Goal: Task Accomplishment & Management: Use online tool/utility

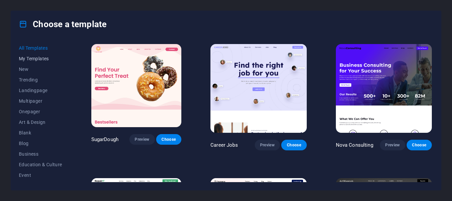
click at [45, 59] on span "My Templates" at bounding box center [40, 58] width 43 height 5
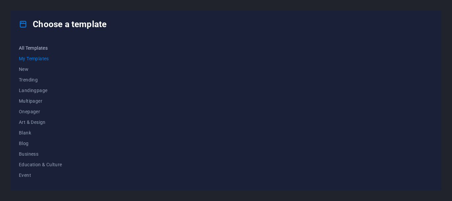
click at [38, 48] on span "All Templates" at bounding box center [40, 47] width 43 height 5
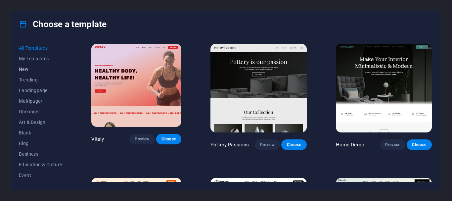
scroll to position [265, 0]
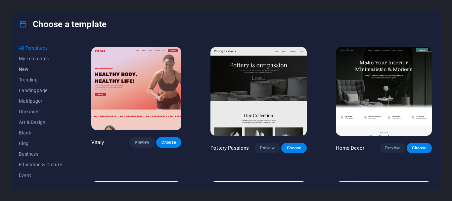
click at [26, 73] on button "New" at bounding box center [40, 69] width 43 height 11
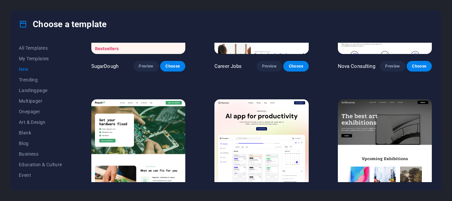
scroll to position [0, 0]
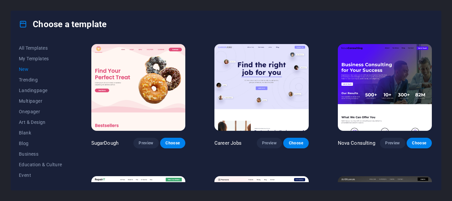
click at [21, 66] on span "New" at bounding box center [40, 68] width 43 height 5
click at [34, 63] on button "My Templates" at bounding box center [40, 58] width 43 height 11
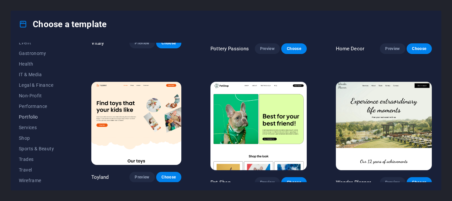
scroll to position [136, 0]
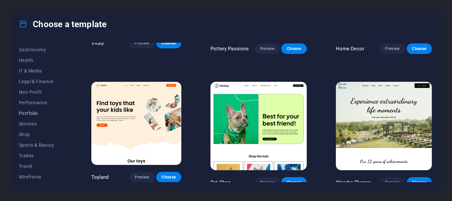
click at [29, 114] on span "Portfolio" at bounding box center [40, 112] width 43 height 5
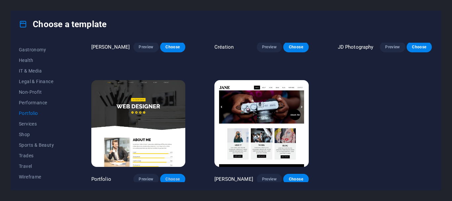
click at [169, 176] on span "Choose" at bounding box center [172, 178] width 15 height 5
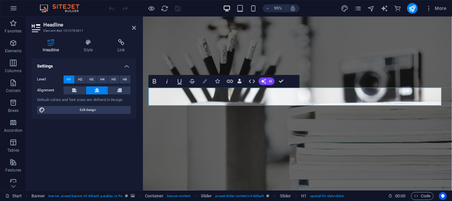
click at [204, 81] on icon "button" at bounding box center [205, 81] width 4 height 4
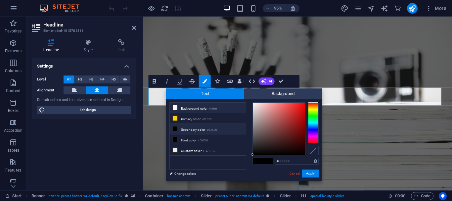
click at [176, 108] on icon at bounding box center [175, 107] width 5 height 5
click at [270, 160] on span at bounding box center [268, 161] width 10 height 6
click at [267, 160] on span at bounding box center [268, 161] width 10 height 6
type input "#a4a1a1"
drag, startPoint x: 272, startPoint y: 116, endPoint x: 253, endPoint y: 121, distance: 19.1
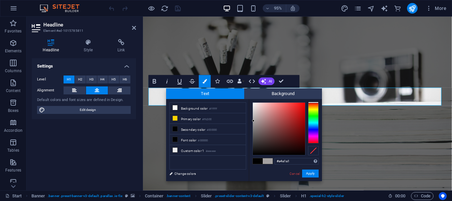
click at [253, 121] on div at bounding box center [279, 129] width 52 height 52
click at [308, 174] on button "Apply" at bounding box center [310, 173] width 17 height 8
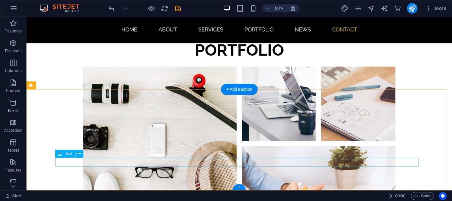
scroll to position [1569, 0]
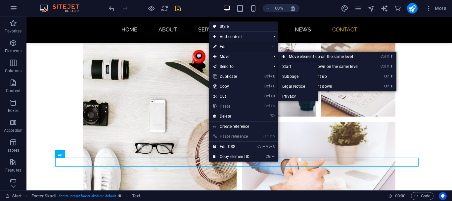
click at [224, 49] on link "⏎ Edit" at bounding box center [231, 47] width 44 height 10
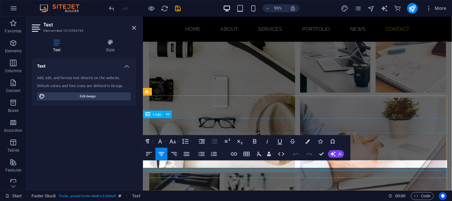
scroll to position [1427, 0]
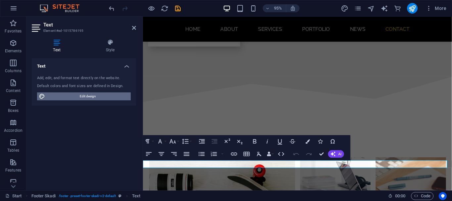
drag, startPoint x: 88, startPoint y: 99, endPoint x: 179, endPoint y: 280, distance: 203.0
click at [88, 99] on span "Edit design" at bounding box center [88, 96] width 82 height 8
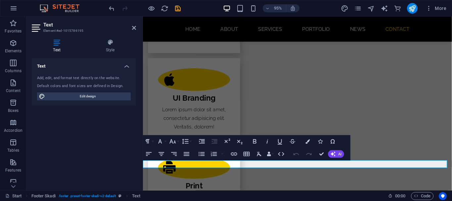
select select "px"
select select "300"
select select "px"
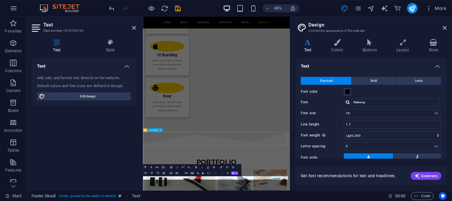
scroll to position [1395, 0]
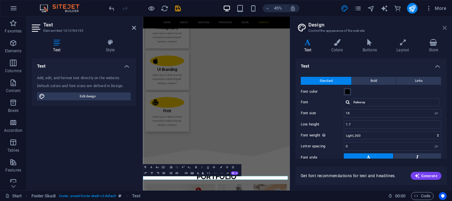
drag, startPoint x: 445, startPoint y: 30, endPoint x: 303, endPoint y: 16, distance: 142.9
click at [445, 30] on icon at bounding box center [444, 27] width 4 height 5
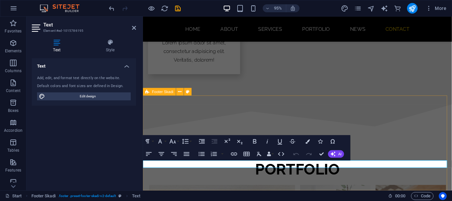
scroll to position [1427, 0]
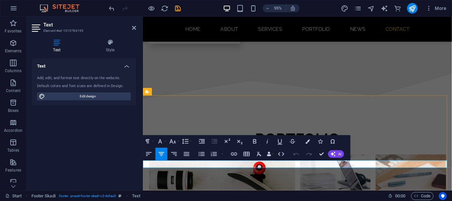
drag, startPoint x: 276, startPoint y: 172, endPoint x: 340, endPoint y: 174, distance: 64.2
click at [252, 141] on icon "button" at bounding box center [255, 142] width 8 height 8
click at [255, 144] on icon "button" at bounding box center [255, 142] width 8 height 8
click at [333, 154] on icon "button" at bounding box center [332, 153] width 5 height 5
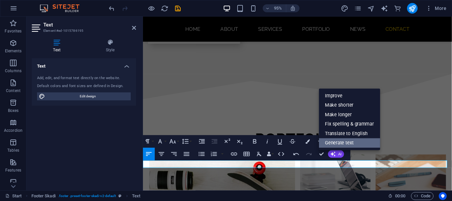
click at [363, 142] on link "Generate text" at bounding box center [349, 143] width 61 height 10
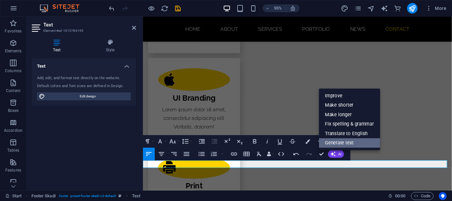
scroll to position [1395, 0]
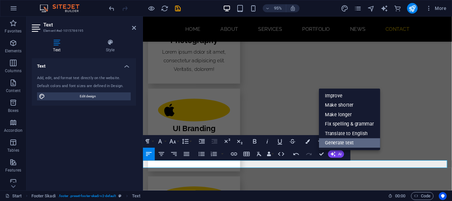
select select "English"
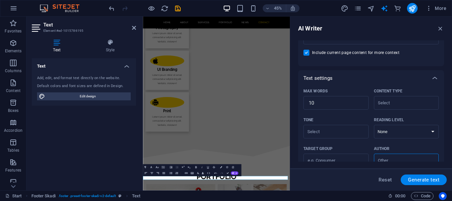
scroll to position [196, 0]
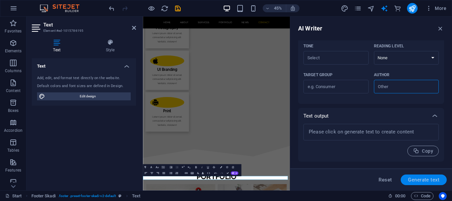
click at [412, 175] on button "Generate text" at bounding box center [423, 179] width 46 height 11
type textarea "x"
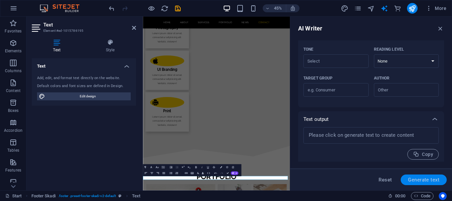
scroll to position [203, 0]
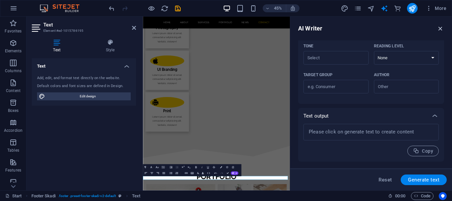
click at [443, 29] on icon "button" at bounding box center [439, 28] width 7 height 7
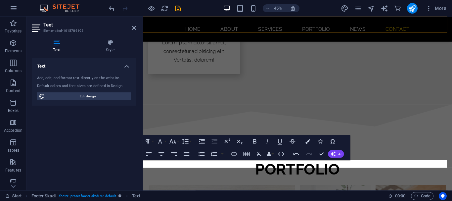
scroll to position [1427, 0]
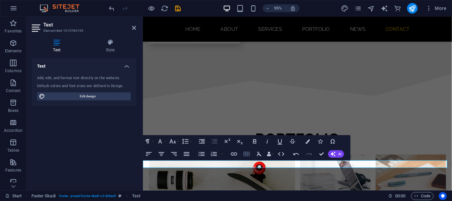
click at [246, 153] on icon "button" at bounding box center [246, 153] width 6 height 4
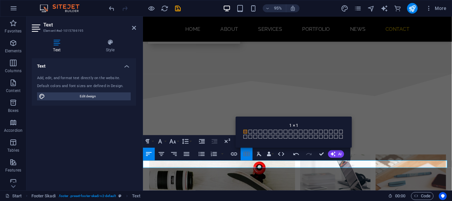
click at [246, 153] on icon "button" at bounding box center [246, 153] width 6 height 4
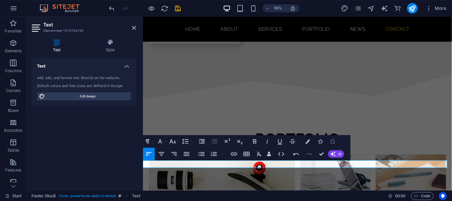
click at [332, 140] on icon "button" at bounding box center [333, 141] width 4 height 4
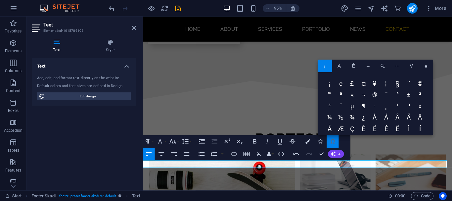
click at [332, 140] on icon "button" at bounding box center [333, 141] width 4 height 4
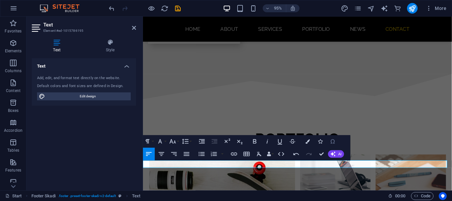
click at [332, 140] on icon "button" at bounding box center [333, 141] width 4 height 4
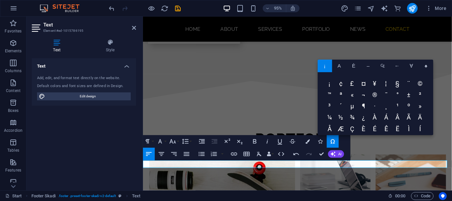
scroll to position [78, 0]
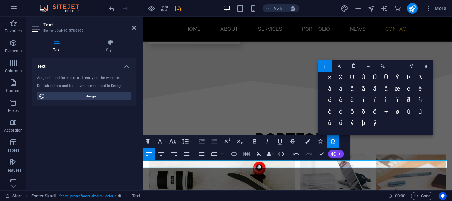
click at [204, 142] on icon "button" at bounding box center [202, 141] width 6 height 4
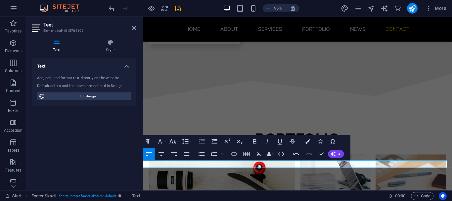
click at [204, 142] on icon "button" at bounding box center [202, 141] width 6 height 4
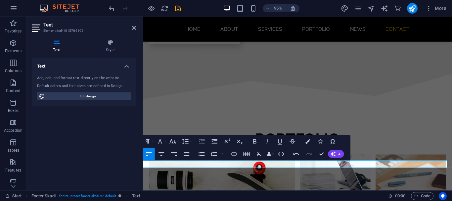
click at [204, 142] on icon "button" at bounding box center [202, 141] width 6 height 4
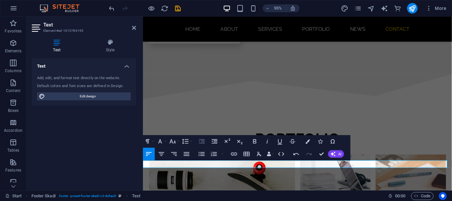
click at [204, 142] on icon "button" at bounding box center [202, 141] width 6 height 4
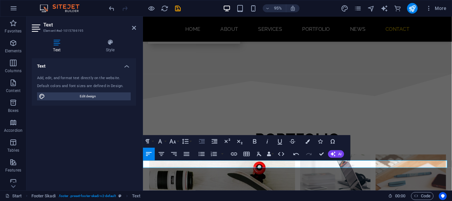
click at [204, 142] on icon "button" at bounding box center [202, 141] width 6 height 4
click at [174, 140] on icon "button" at bounding box center [173, 142] width 8 height 8
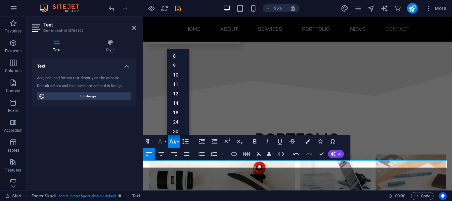
click at [161, 141] on icon "button" at bounding box center [160, 142] width 8 height 8
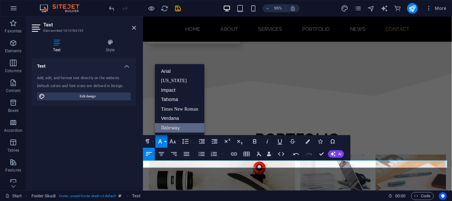
scroll to position [0, 0]
click at [170, 120] on link "Verdana" at bounding box center [180, 118] width 50 height 10
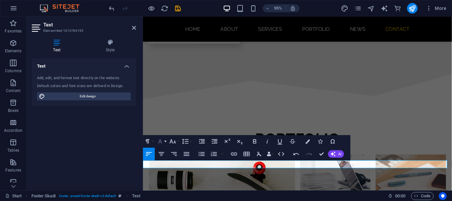
click at [161, 139] on icon "button" at bounding box center [160, 142] width 8 height 8
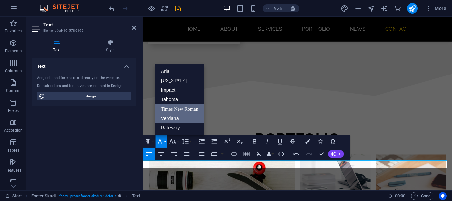
click at [171, 105] on link "Times New Roman" at bounding box center [180, 109] width 50 height 10
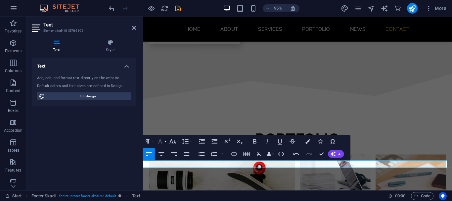
click at [159, 140] on icon "button" at bounding box center [160, 142] width 8 height 8
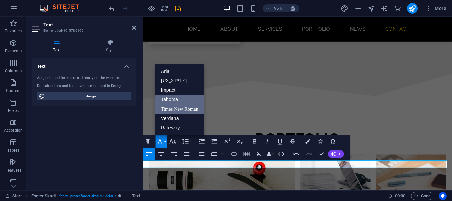
click at [168, 99] on link "Tahoma" at bounding box center [180, 100] width 50 height 10
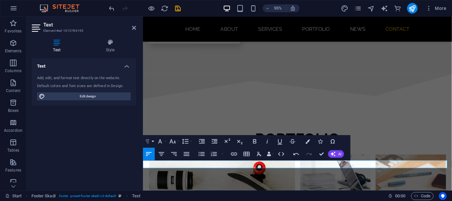
click at [146, 140] on icon "button" at bounding box center [148, 142] width 8 height 8
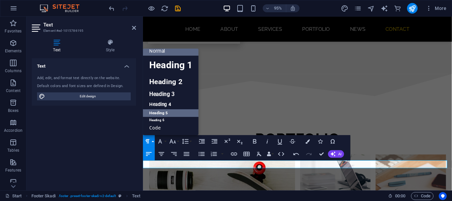
scroll to position [5, 0]
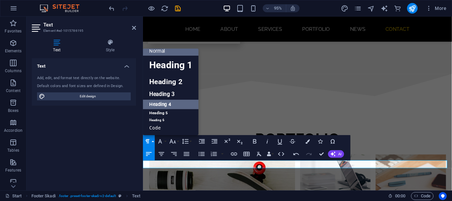
click at [162, 106] on link "Heading 4" at bounding box center [171, 105] width 56 height 10
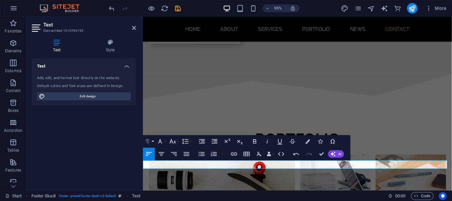
click at [149, 139] on icon "button" at bounding box center [148, 142] width 8 height 8
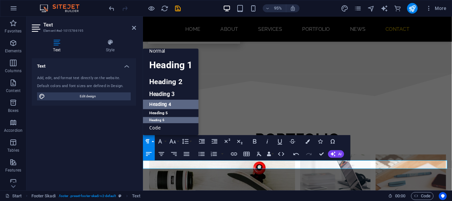
click at [164, 120] on link "Heading 6" at bounding box center [171, 120] width 56 height 6
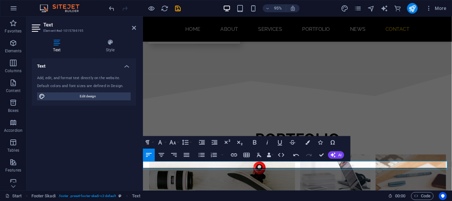
scroll to position [1426, 0]
click at [163, 151] on icon "button" at bounding box center [162, 155] width 8 height 8
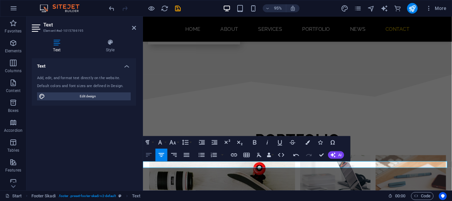
click at [154, 153] on button "Align Left" at bounding box center [149, 154] width 12 height 13
click at [215, 153] on icon "button" at bounding box center [214, 154] width 6 height 4
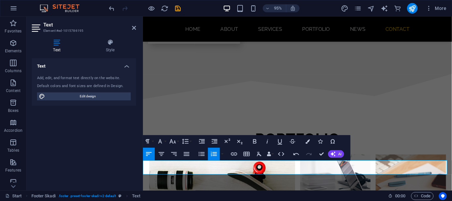
click at [215, 153] on icon "button" at bounding box center [214, 154] width 8 height 8
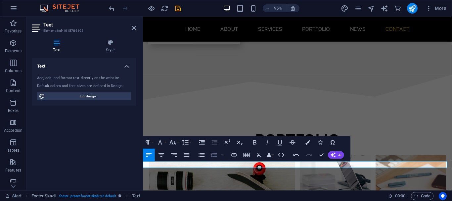
click at [215, 153] on icon "button" at bounding box center [214, 154] width 6 height 4
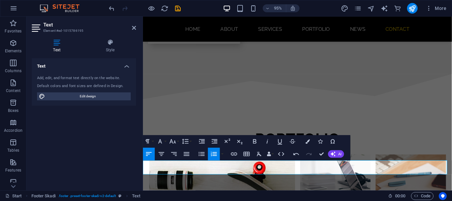
click at [215, 153] on icon "button" at bounding box center [214, 154] width 8 height 8
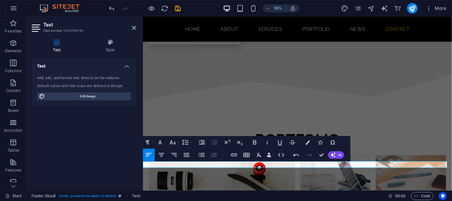
click at [215, 153] on icon "button" at bounding box center [214, 154] width 6 height 4
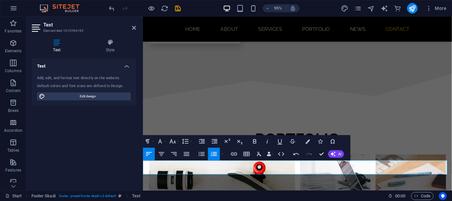
click at [215, 153] on icon "button" at bounding box center [214, 154] width 8 height 8
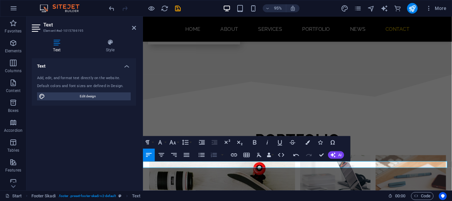
click at [215, 153] on icon "button" at bounding box center [214, 154] width 6 height 4
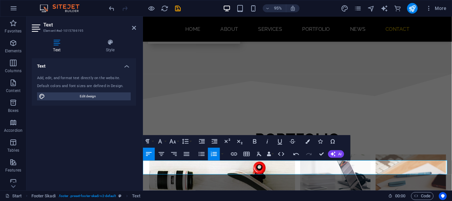
click at [213, 153] on icon "button" at bounding box center [214, 154] width 8 height 8
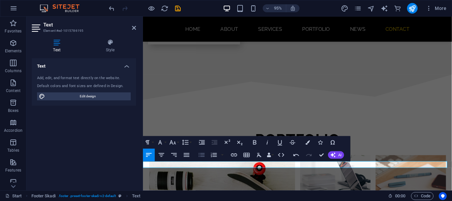
click at [201, 153] on icon "button" at bounding box center [202, 155] width 6 height 4
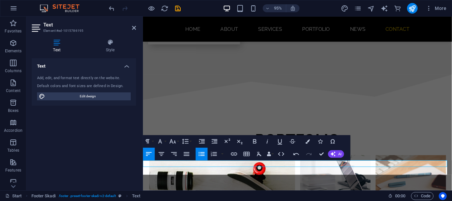
scroll to position [1427, 0]
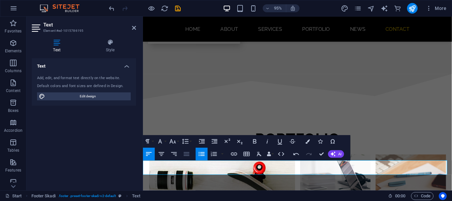
click at [187, 153] on icon "button" at bounding box center [187, 154] width 8 height 8
click at [175, 153] on icon "button" at bounding box center [174, 154] width 8 height 8
click at [161, 155] on icon "button" at bounding box center [162, 154] width 6 height 4
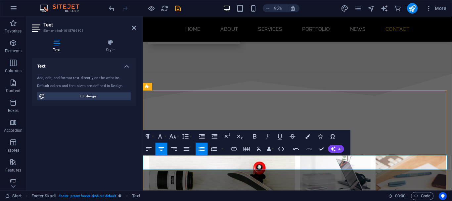
scroll to position [1434, 0]
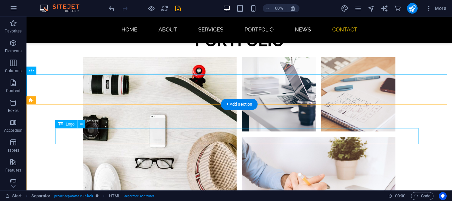
scroll to position [1543, 0]
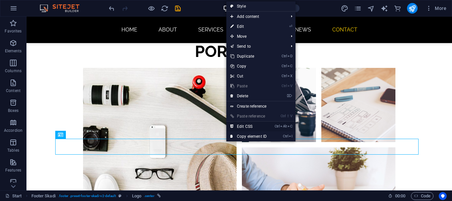
click at [256, 127] on link "Ctrl Alt C Edit CSS" at bounding box center [248, 126] width 44 height 10
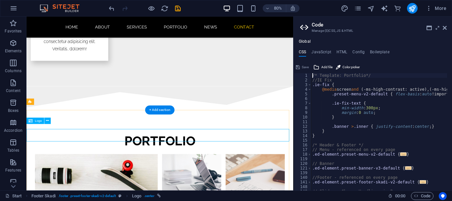
scroll to position [1425, 0]
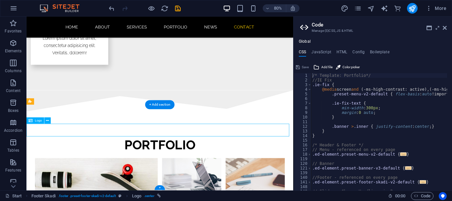
drag, startPoint x: 153, startPoint y: 157, endPoint x: 227, endPoint y: 158, distance: 73.7
drag, startPoint x: 227, startPoint y: 158, endPoint x: 372, endPoint y: 116, distance: 150.7
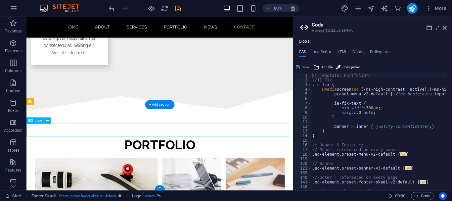
select select "px"
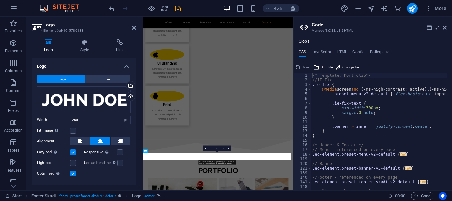
scroll to position [0, 0]
click at [51, 95] on div "Drag files here, click to choose files or select files from Files or our free s…" at bounding box center [84, 99] width 94 height 26
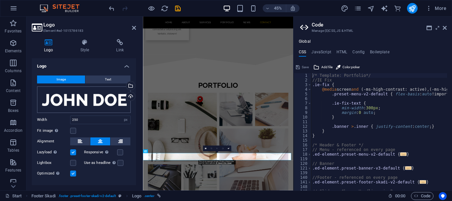
scroll to position [2376, 0]
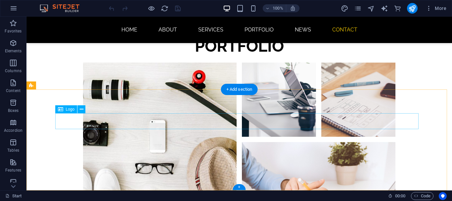
scroll to position [1569, 0]
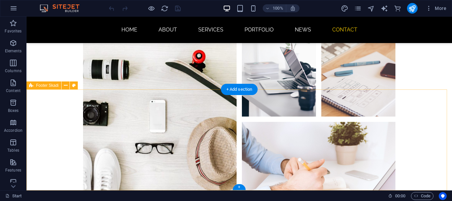
drag, startPoint x: 217, startPoint y: 168, endPoint x: 219, endPoint y: 160, distance: 7.8
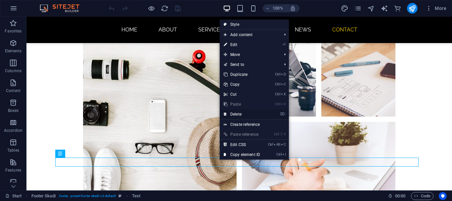
click at [233, 113] on link "⌦ Delete" at bounding box center [242, 114] width 44 height 10
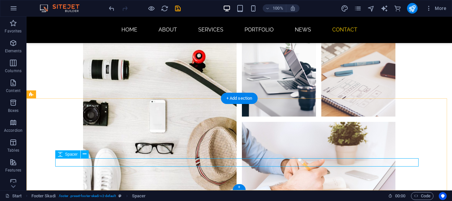
scroll to position [1419, 0]
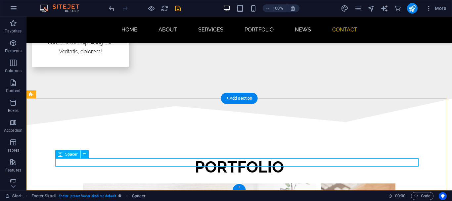
select select "px"
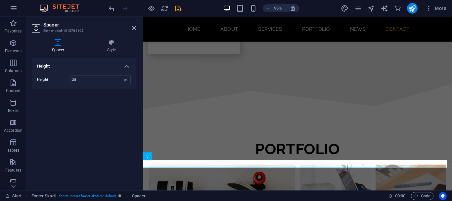
click at [98, 118] on div "Height Height 25 px rem vh vw" at bounding box center [84, 121] width 104 height 127
click at [136, 26] on icon at bounding box center [134, 27] width 4 height 5
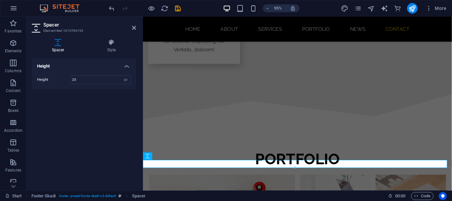
scroll to position [1560, 0]
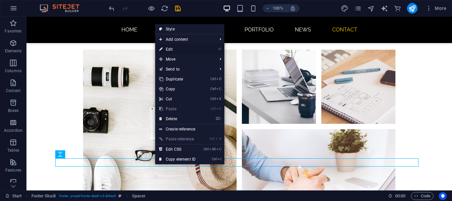
click at [183, 47] on link "⏎ Edit" at bounding box center [177, 49] width 44 height 10
select select "px"
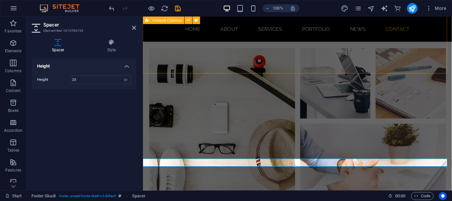
scroll to position [1419, 0]
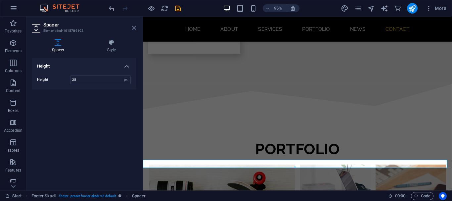
click at [134, 28] on icon at bounding box center [134, 27] width 4 height 5
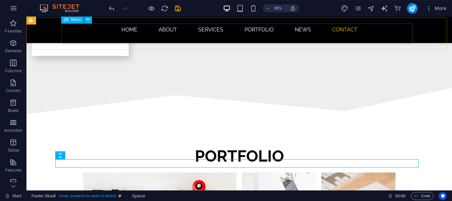
scroll to position [1560, 0]
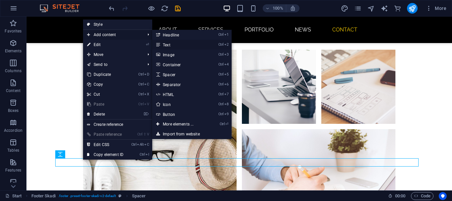
click at [168, 45] on link "Ctrl 2 Text" at bounding box center [179, 45] width 55 height 10
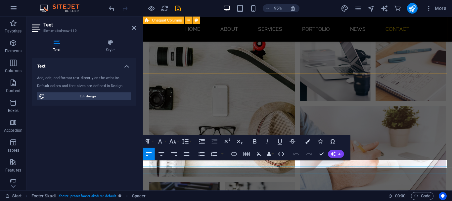
scroll to position [1427, 0]
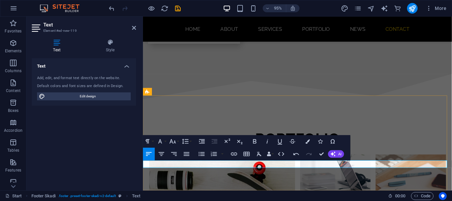
click at [185, 154] on icon "button" at bounding box center [187, 154] width 8 height 8
drag, startPoint x: 203, startPoint y: 154, endPoint x: 188, endPoint y: 152, distance: 15.6
click at [202, 154] on icon "button" at bounding box center [202, 154] width 6 height 4
click at [159, 153] on icon "button" at bounding box center [162, 154] width 8 height 8
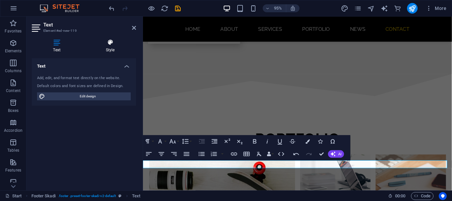
click at [111, 47] on h4 "Style" at bounding box center [110, 46] width 52 height 14
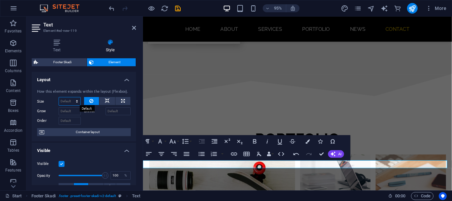
click at [73, 101] on select "Default auto px % 1/1 1/2 1/3 1/4 1/5 1/6 1/7 1/8 1/9 1/10" at bounding box center [69, 101] width 21 height 8
select select "1/8"
click at [70, 97] on select "Default auto px % 1/1 1/2 1/3 1/4 1/5 1/6 1/7 1/8 1/9 1/10" at bounding box center [69, 101] width 21 height 8
type input "12.5"
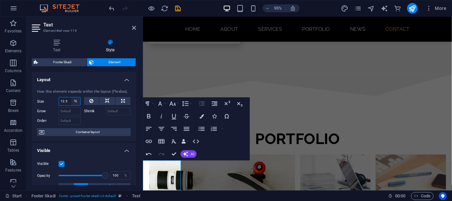
click at [72, 102] on select "Default auto px % 1/1 1/2 1/3 1/4 1/5 1/6 1/7 1/8 1/9 1/10" at bounding box center [75, 101] width 9 height 8
select select "40cecvcqaos"
click at [71, 97] on select "Default auto px % 1/1 1/2 1/3 1/4 1/5 1/6 1/7 1/8 1/9 1/10" at bounding box center [75, 101] width 9 height 8
select select "DISABLED_OPTION_VALUE"
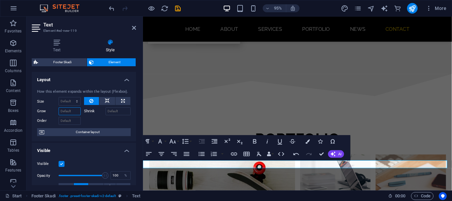
click at [65, 109] on input "Grow" at bounding box center [70, 111] width 22 height 8
click at [67, 112] on input "Grow" at bounding box center [70, 111] width 22 height 8
click at [73, 111] on input "Grow" at bounding box center [70, 111] width 22 height 8
type input "3"
click at [108, 111] on input "Shrink" at bounding box center [117, 111] width 25 height 8
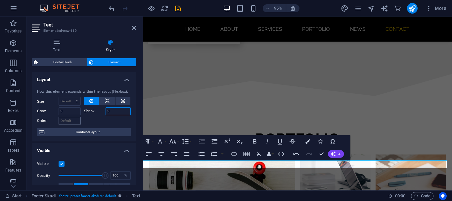
type input "3"
click at [75, 124] on input "Order" at bounding box center [70, 121] width 22 height 8
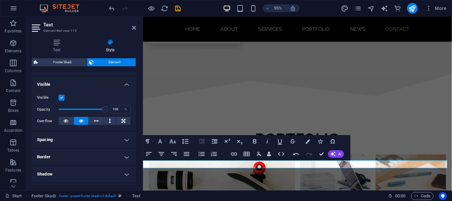
scroll to position [99, 0]
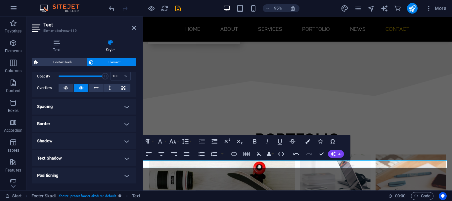
click at [70, 105] on h4 "Spacing" at bounding box center [84, 107] width 104 height 16
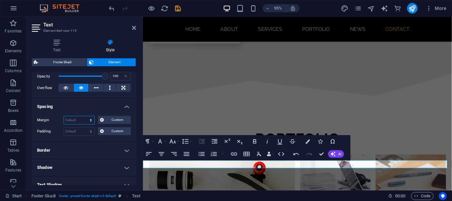
click at [79, 118] on select "Default auto px % rem vw vh Custom" at bounding box center [79, 120] width 30 height 8
click at [64, 116] on select "Default auto px % rem vw vh Custom" at bounding box center [79, 120] width 30 height 8
click at [79, 123] on select "Default auto px % rem vw vh Custom" at bounding box center [79, 120] width 30 height 8
select select "%"
click at [84, 116] on select "Default auto px % rem vw vh Custom" at bounding box center [79, 120] width 30 height 8
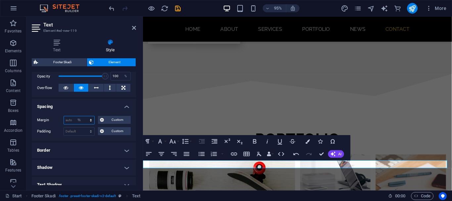
type input "100"
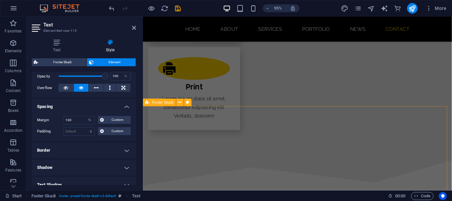
scroll to position [1492, 0]
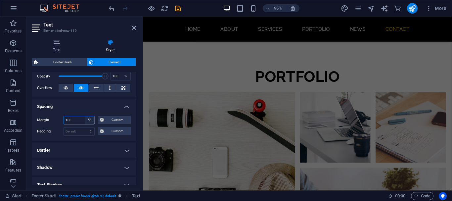
click at [89, 119] on select "Default auto px % rem vw vh Custom" at bounding box center [89, 120] width 9 height 8
select select "default"
click at [85, 116] on select "Default auto px % rem vw vh Custom" at bounding box center [89, 120] width 9 height 8
select select "DISABLED_OPTION_VALUE"
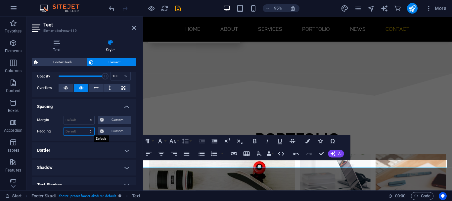
click at [90, 129] on select "Default px rem % vh vw Custom" at bounding box center [79, 131] width 30 height 8
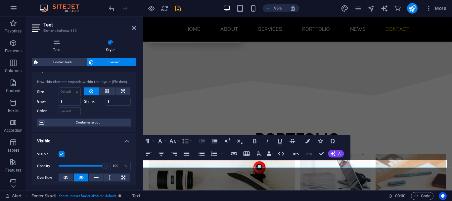
scroll to position [0, 0]
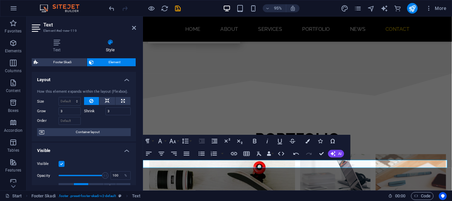
click at [108, 47] on h4 "Style" at bounding box center [110, 46] width 52 height 14
click at [108, 61] on span "Element" at bounding box center [115, 62] width 38 height 8
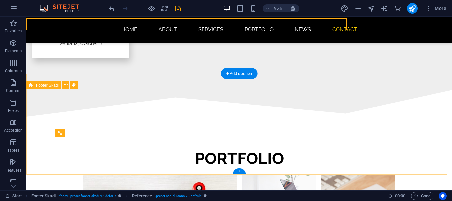
scroll to position [1569, 0]
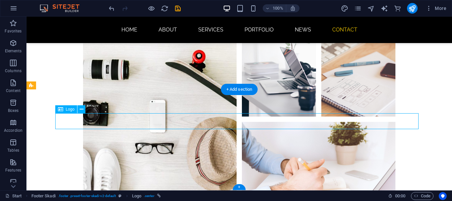
select select "px"
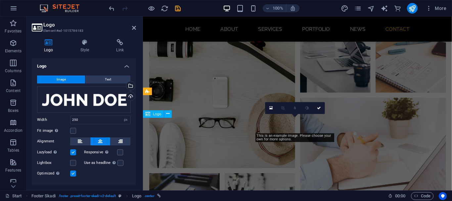
scroll to position [1427, 0]
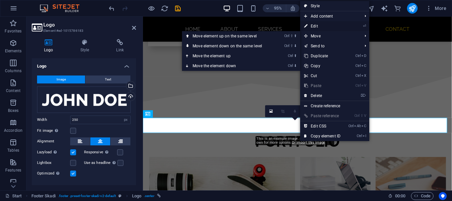
click at [318, 28] on link "⏎ Edit" at bounding box center [322, 26] width 44 height 10
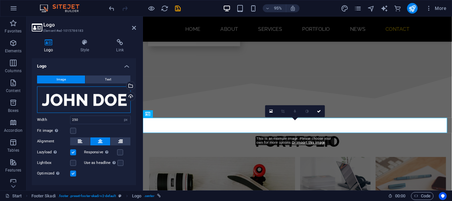
click at [46, 100] on div "Drag files here, click to choose files or select files from Files or our free s…" at bounding box center [84, 99] width 94 height 26
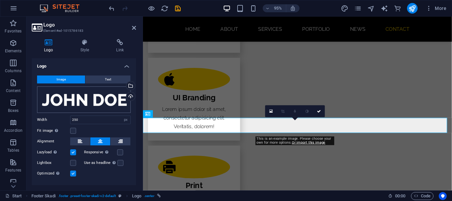
scroll to position [1395, 0]
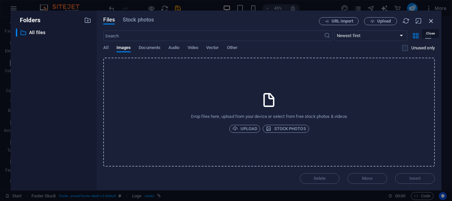
click at [429, 22] on icon "button" at bounding box center [430, 20] width 7 height 7
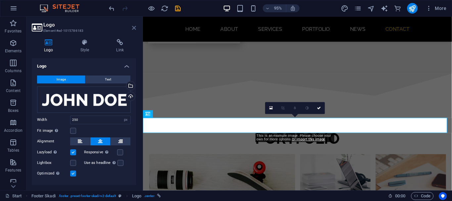
click at [135, 28] on icon at bounding box center [134, 27] width 4 height 5
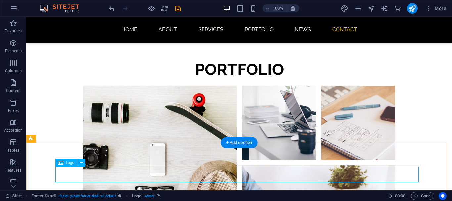
scroll to position [1536, 0]
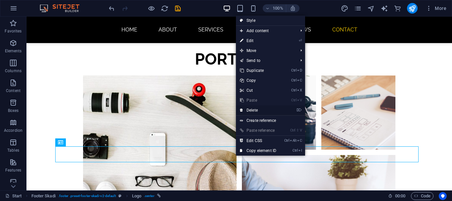
click at [259, 108] on link "⌦ Delete" at bounding box center [258, 110] width 44 height 10
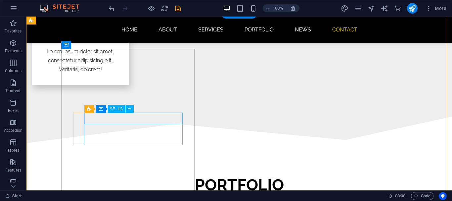
scroll to position [1387, 0]
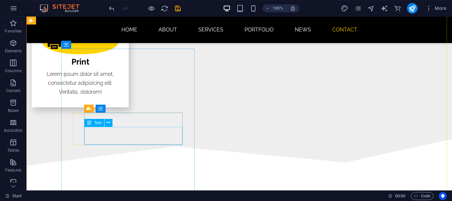
click at [95, 123] on span "Text" at bounding box center [97, 123] width 7 height 4
click at [102, 125] on div "Text" at bounding box center [94, 123] width 20 height 8
click at [98, 124] on span "Text" at bounding box center [97, 123] width 7 height 4
click at [107, 125] on icon at bounding box center [108, 122] width 4 height 7
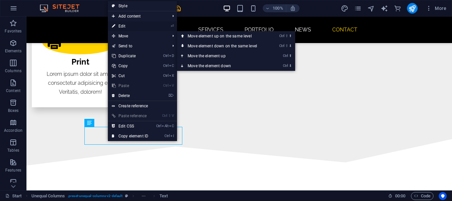
click at [131, 27] on link "⏎ Edit" at bounding box center [130, 26] width 44 height 10
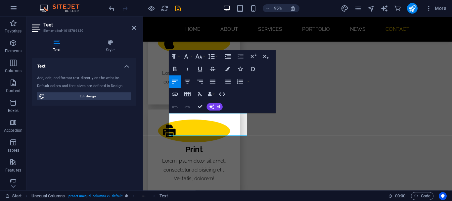
scroll to position [1262, 0]
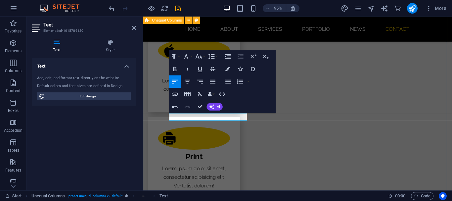
drag, startPoint x: 268, startPoint y: 151, endPoint x: 380, endPoint y: 144, distance: 112.3
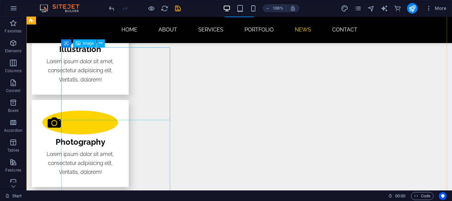
scroll to position [1090, 0]
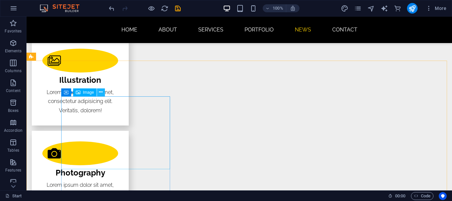
click at [103, 91] on button at bounding box center [101, 92] width 8 height 8
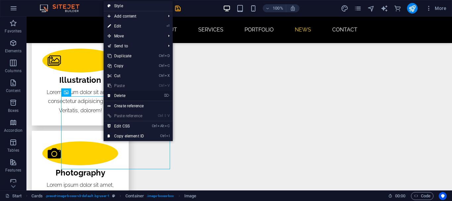
click at [127, 95] on link "⌦ Delete" at bounding box center [125, 96] width 44 height 10
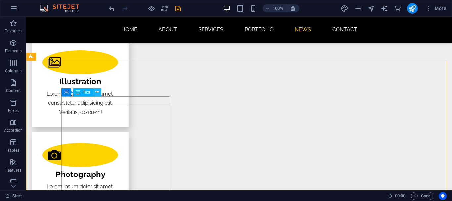
click at [98, 94] on icon at bounding box center [97, 92] width 4 height 7
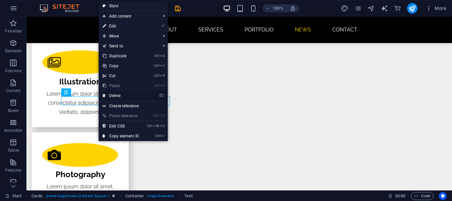
click at [117, 97] on link "⌦ Delete" at bounding box center [121, 96] width 44 height 10
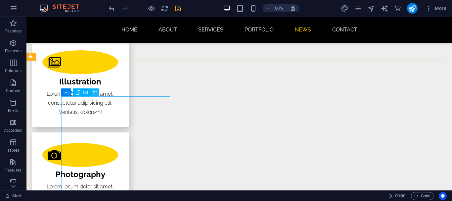
click at [96, 92] on icon at bounding box center [95, 92] width 4 height 7
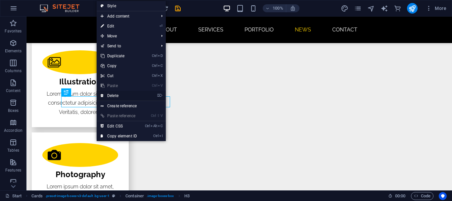
click at [111, 97] on link "⌦ Delete" at bounding box center [119, 96] width 44 height 10
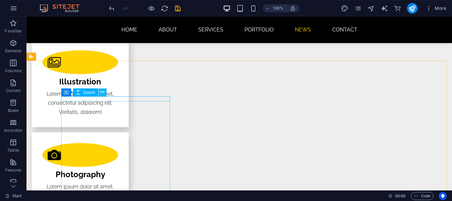
click at [102, 91] on icon at bounding box center [103, 92] width 4 height 7
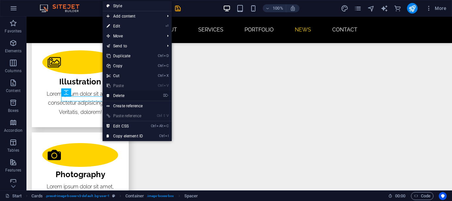
click at [111, 94] on link "⌦ Delete" at bounding box center [125, 96] width 44 height 10
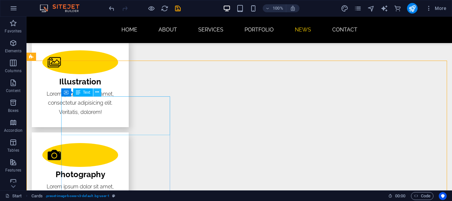
click at [96, 93] on icon at bounding box center [97, 92] width 4 height 7
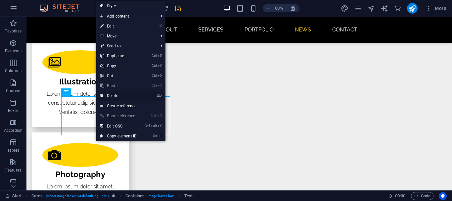
click at [109, 96] on link "⌦ Delete" at bounding box center [118, 96] width 44 height 10
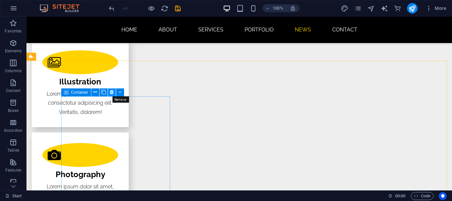
click at [113, 90] on icon at bounding box center [112, 92] width 4 height 7
click at [101, 92] on icon at bounding box center [101, 92] width 4 height 7
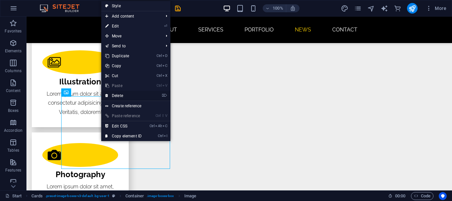
click at [109, 97] on link "⌦ Delete" at bounding box center [123, 96] width 44 height 10
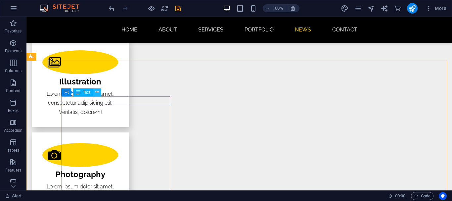
click at [98, 92] on icon at bounding box center [97, 92] width 4 height 7
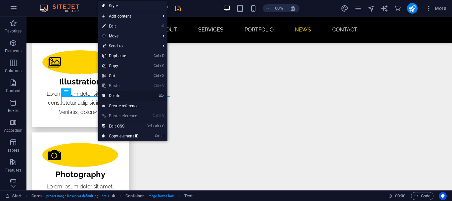
click at [103, 96] on icon at bounding box center [103, 96] width 3 height 10
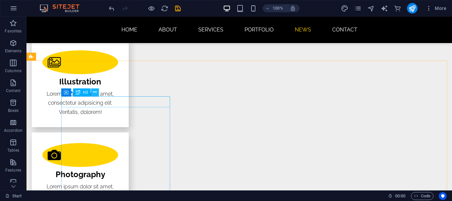
click at [97, 93] on button at bounding box center [95, 92] width 8 height 8
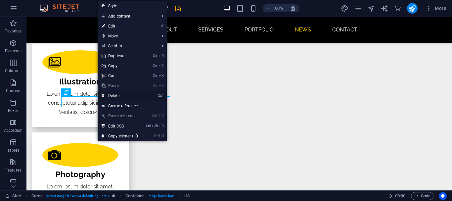
click at [104, 94] on icon at bounding box center [103, 96] width 3 height 10
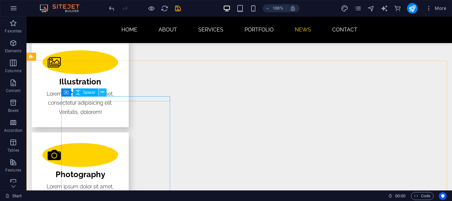
click at [100, 93] on button at bounding box center [103, 92] width 8 height 8
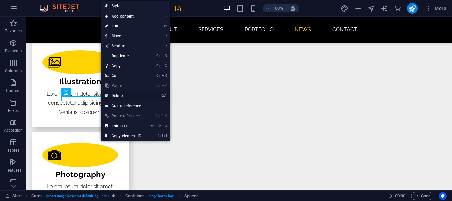
click at [110, 97] on link "⌦ Delete" at bounding box center [123, 96] width 44 height 10
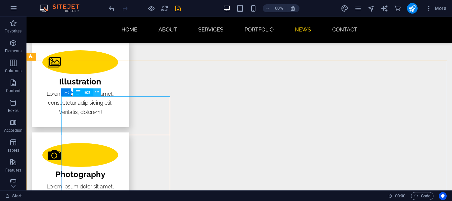
click at [96, 92] on icon at bounding box center [97, 92] width 4 height 7
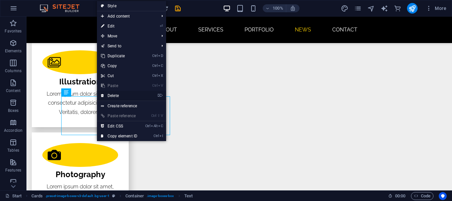
drag, startPoint x: 106, startPoint y: 93, endPoint x: 74, endPoint y: 79, distance: 34.6
click at [106, 93] on link "⌦ Delete" at bounding box center [119, 96] width 44 height 10
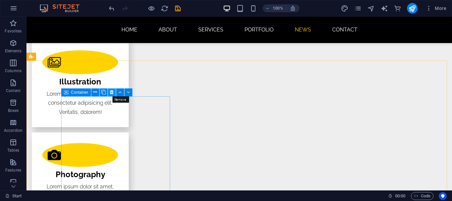
drag, startPoint x: 112, startPoint y: 90, endPoint x: 89, endPoint y: 79, distance: 25.9
click at [112, 90] on icon at bounding box center [112, 92] width 4 height 7
click at [102, 90] on icon at bounding box center [101, 92] width 4 height 7
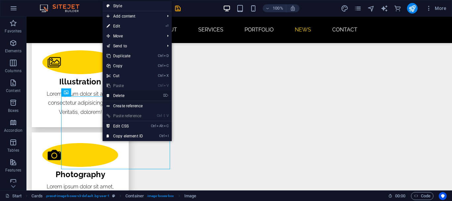
click at [114, 96] on link "⌦ Delete" at bounding box center [125, 96] width 44 height 10
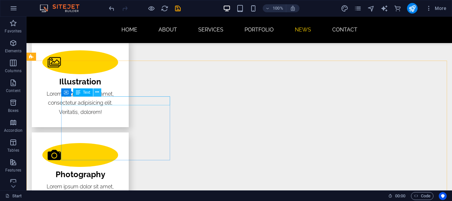
click at [97, 92] on icon at bounding box center [97, 92] width 4 height 7
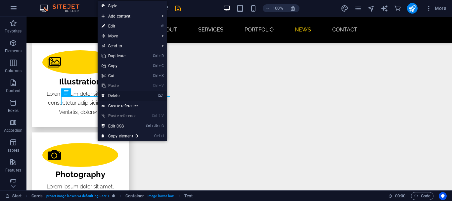
click at [108, 97] on link "⌦ Delete" at bounding box center [120, 96] width 44 height 10
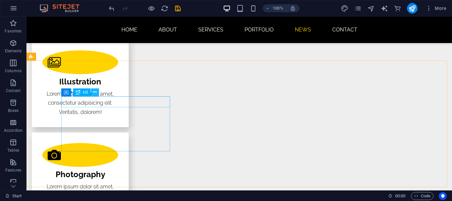
click at [96, 95] on icon at bounding box center [95, 92] width 4 height 7
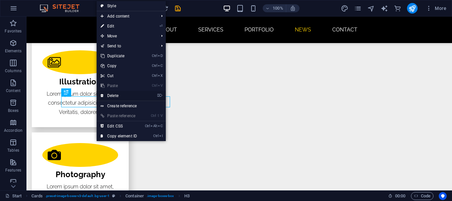
click at [103, 95] on icon at bounding box center [102, 96] width 3 height 10
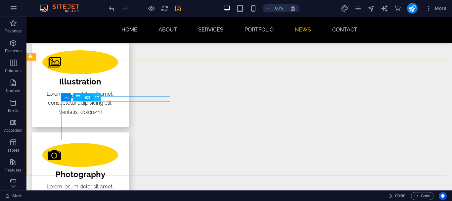
click at [98, 96] on icon at bounding box center [97, 97] width 4 height 7
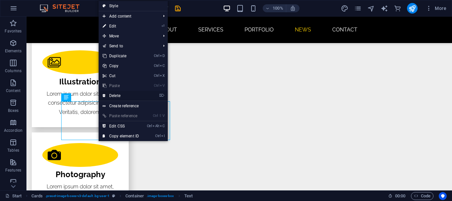
click at [108, 98] on link "⌦ Delete" at bounding box center [121, 96] width 44 height 10
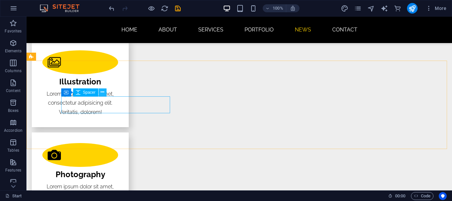
click at [100, 91] on button at bounding box center [103, 92] width 8 height 8
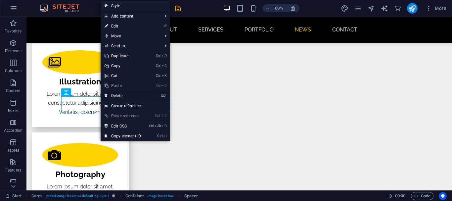
click at [115, 95] on link "⌦ Delete" at bounding box center [123, 96] width 44 height 10
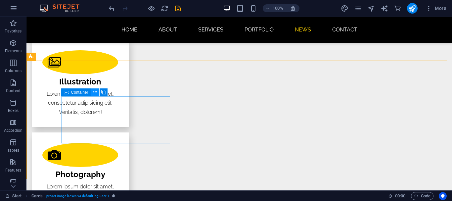
click at [95, 92] on icon at bounding box center [95, 92] width 4 height 7
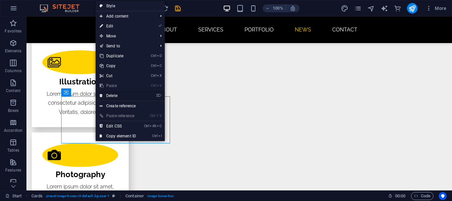
click at [107, 96] on link "⌦ Delete" at bounding box center [118, 96] width 44 height 10
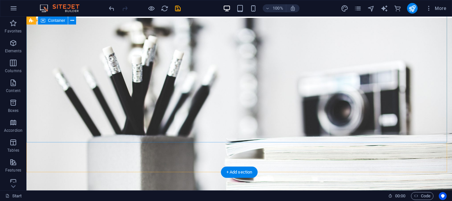
scroll to position [0, 0]
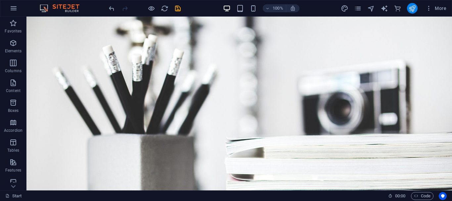
click at [417, 8] on button "publish" at bounding box center [412, 8] width 11 height 11
checkbox input "false"
